Goal: Task Accomplishment & Management: Use online tool/utility

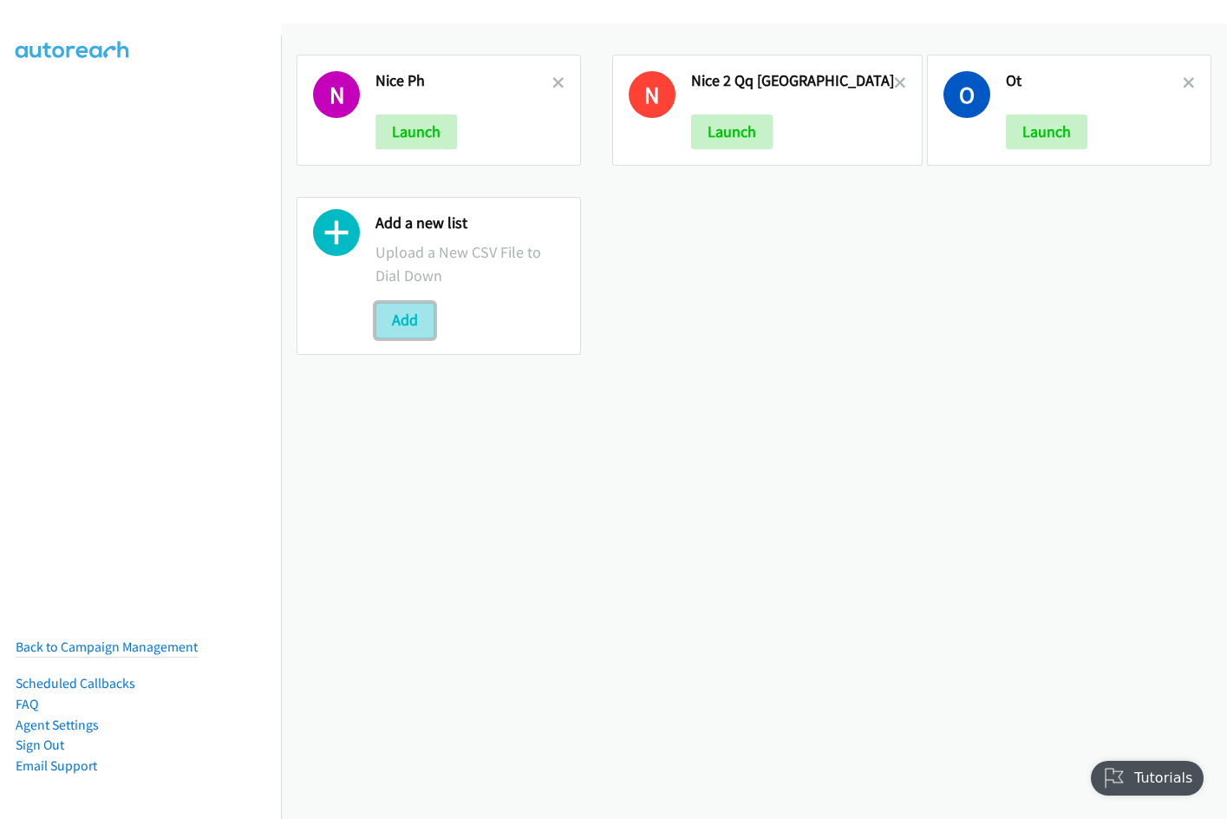
click at [421, 324] on button "Add" at bounding box center [405, 320] width 59 height 35
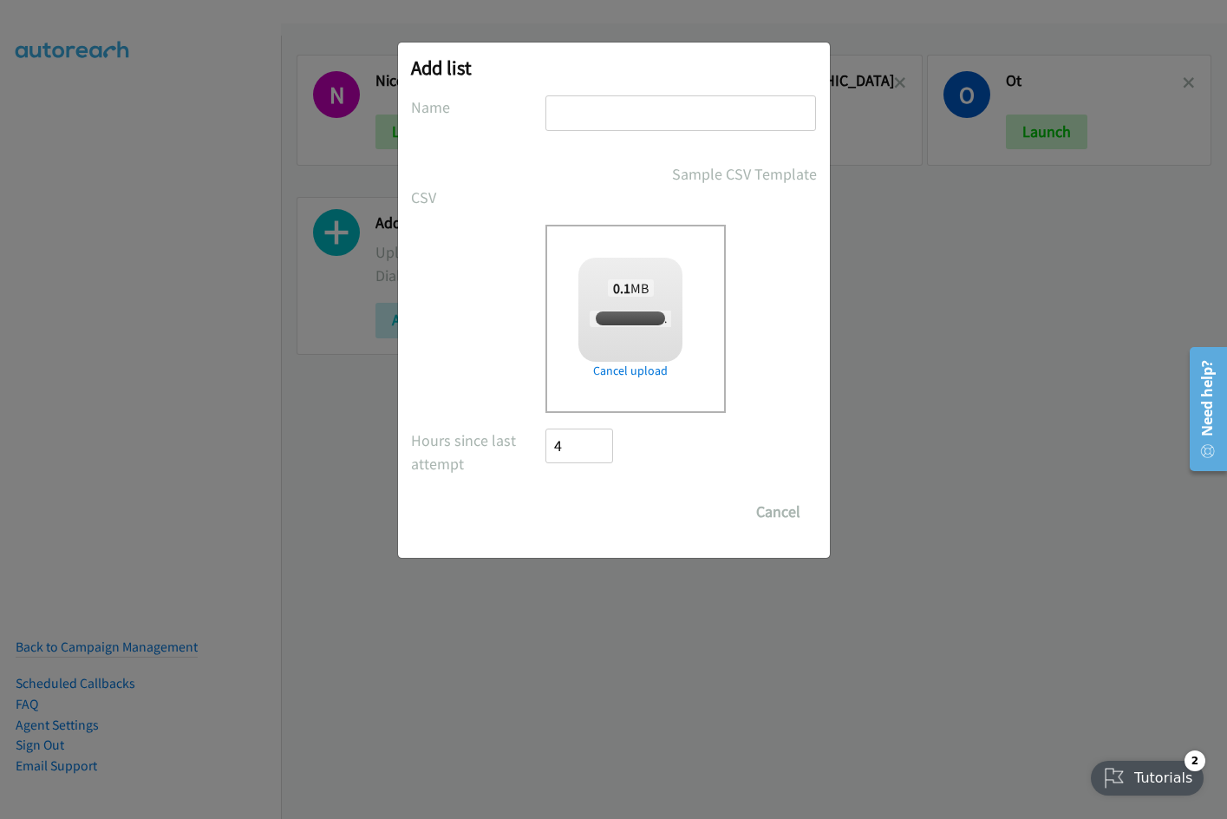
click at [610, 110] on input "text" at bounding box center [681, 113] width 271 height 36
checkbox input "true"
type input "SG Splunk"
click at [546, 494] on input "Save List" at bounding box center [591, 511] width 91 height 35
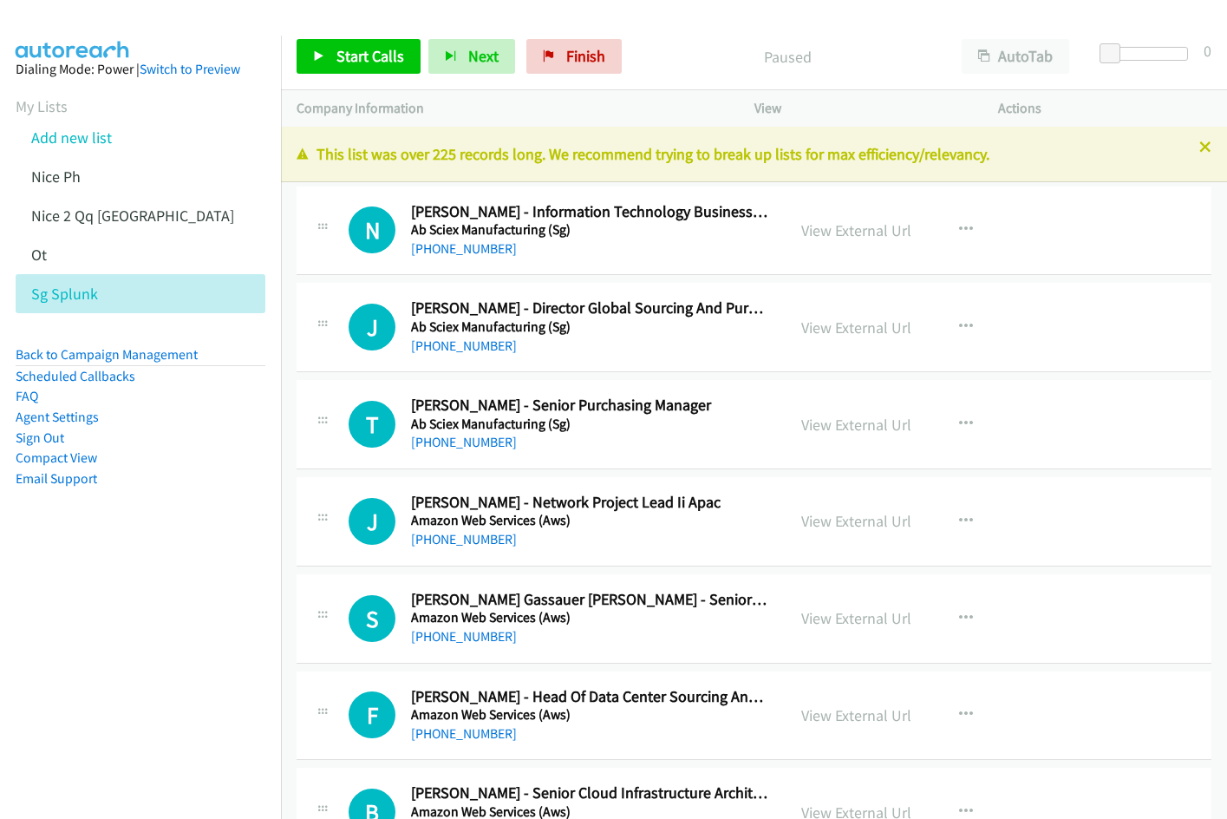
click at [886, 25] on div "Start Calls Pause Next Finish Paused AutoTab AutoTab 0" at bounding box center [754, 56] width 946 height 67
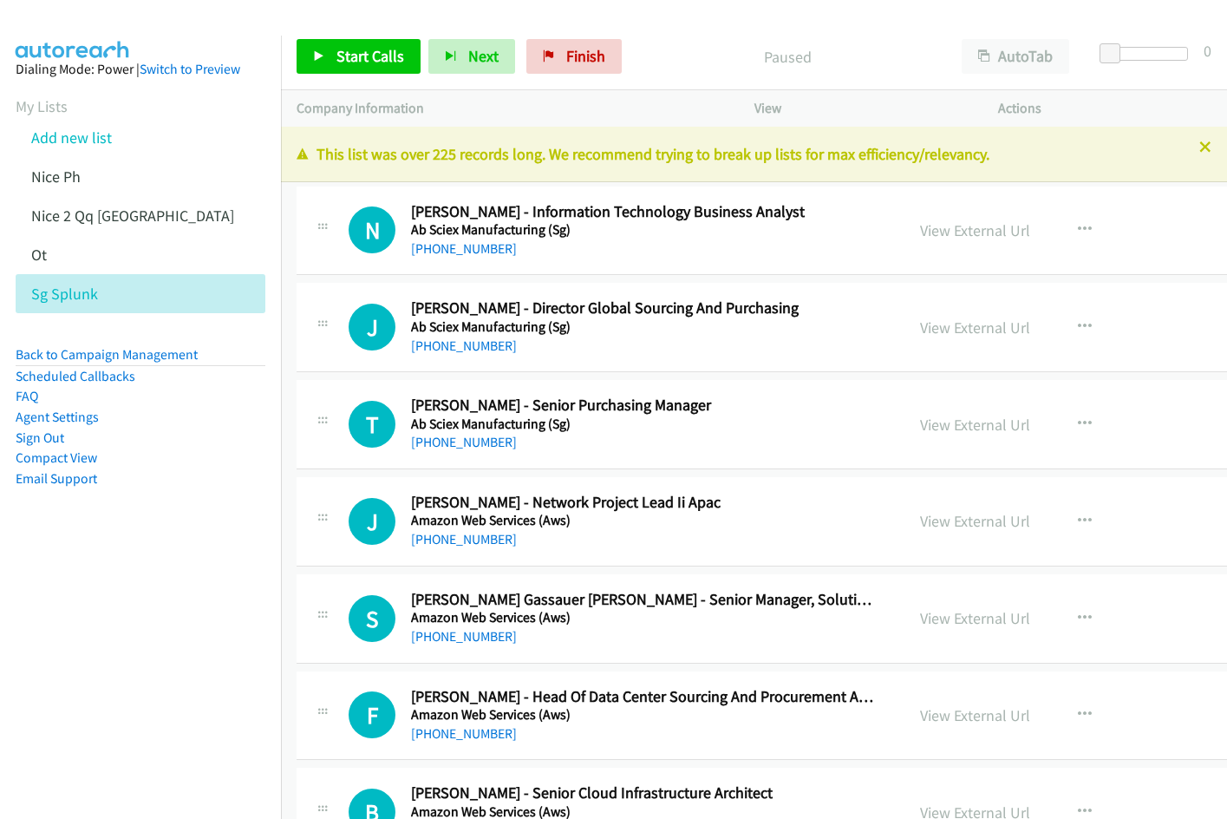
click at [1024, 63] on div at bounding box center [613, 409] width 1227 height 819
click at [1023, 62] on button "AutoTab" at bounding box center [1016, 56] width 108 height 35
